Goal: Entertainment & Leisure: Consume media (video, audio)

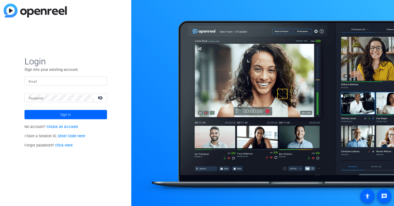
click at [81, 81] on input "Email" at bounding box center [66, 81] width 74 height 6
type input "[EMAIL_ADDRESS][DOMAIN_NAME]"
click at [24, 110] on button "Sign in" at bounding box center [65, 114] width 82 height 9
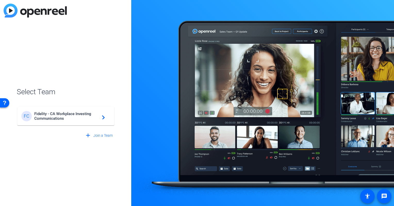
click at [79, 115] on span "Fidelity - CA Workplace Investing Communications" at bounding box center [66, 116] width 64 height 9
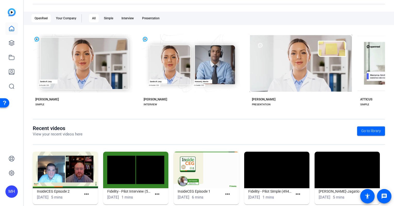
scroll to position [87, 0]
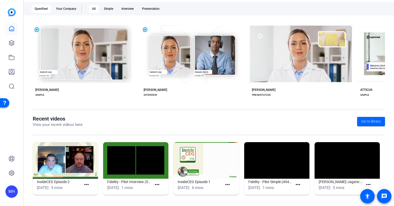
click at [62, 169] on img at bounding box center [65, 160] width 65 height 37
click at [87, 184] on mat-icon "more_horiz" at bounding box center [86, 185] width 6 height 6
click at [90, 191] on span "View" at bounding box center [97, 192] width 21 height 6
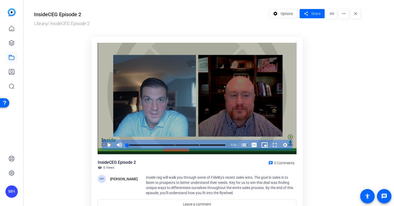
click at [104, 146] on span "Video Player" at bounding box center [104, 145] width 0 height 10
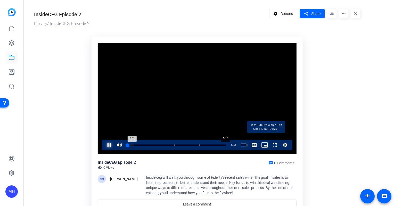
click at [273, 145] on div "Progress Bar" at bounding box center [266, 145] width 38 height 3
click at [272, 144] on div "Progress Bar" at bounding box center [266, 145] width 38 height 3
click at [275, 146] on div "Progress Bar" at bounding box center [266, 145] width 38 height 3
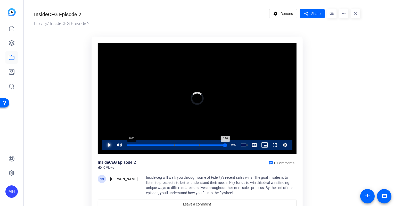
click at [127, 145] on div "0:00" at bounding box center [127, 145] width 0 height 1
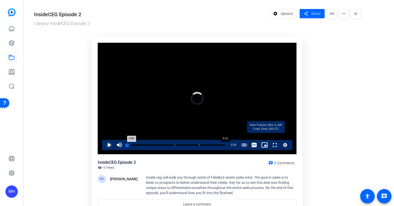
click at [275, 145] on div "Progress Bar" at bounding box center [266, 145] width 38 height 3
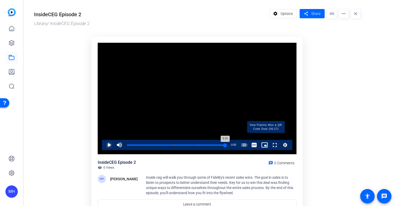
click at [273, 145] on div "Progress Bar" at bounding box center [266, 145] width 38 height 3
click at [263, 145] on div "Progress Bar" at bounding box center [266, 145] width 38 height 1
click at [270, 142] on span "Video Player" at bounding box center [270, 145] width 0 height 10
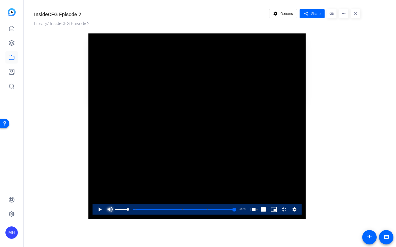
click at [105, 206] on span "Video Player" at bounding box center [110, 210] width 10 height 10
click at [115, 206] on div "Volume Level" at bounding box center [115, 209] width 0 height 1
click at [105, 206] on span "Video Player" at bounding box center [110, 210] width 10 height 10
click at [115, 206] on div "Loaded : 0.00% 0:01 5:16 How To Leverage Fidelity's Core Market Sales (00:06) F…" at bounding box center [176, 210] width 122 height 10
click at [105, 205] on button "Mute" at bounding box center [110, 210] width 10 height 10
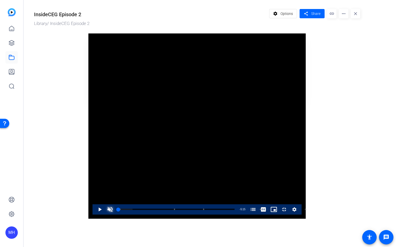
click at [105, 205] on button "Unmute" at bounding box center [110, 210] width 10 height 10
click at [95, 206] on span "Video Player" at bounding box center [95, 210] width 0 height 10
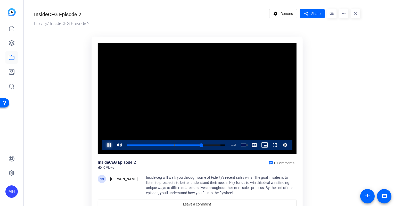
click at [104, 145] on span "Video Player" at bounding box center [104, 145] width 0 height 10
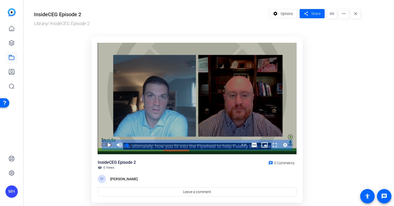
click at [184, 101] on div "Video Player" at bounding box center [197, 99] width 199 height 112
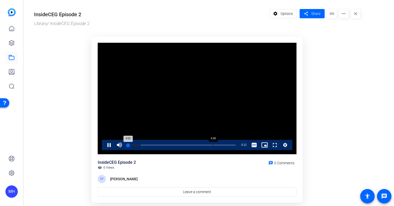
click at [213, 144] on div "Loaded : 12.71% 4:08 0:02" at bounding box center [181, 145] width 114 height 10
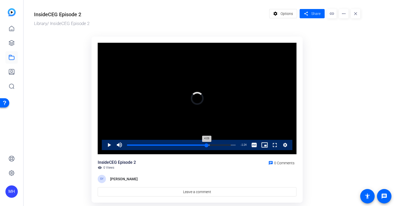
click at [206, 144] on div "Loaded : 95.71% 3:50 4:09" at bounding box center [181, 145] width 114 height 10
click at [214, 145] on div "Loaded : 95.71% 4:12 3:56" at bounding box center [181, 145] width 109 height 1
click at [204, 143] on div "Loaded : 98.77% 3:45 4:13" at bounding box center [181, 145] width 114 height 10
click at [200, 98] on video "Video Player" at bounding box center [197, 99] width 199 height 112
